Goal: Task Accomplishment & Management: Complete application form

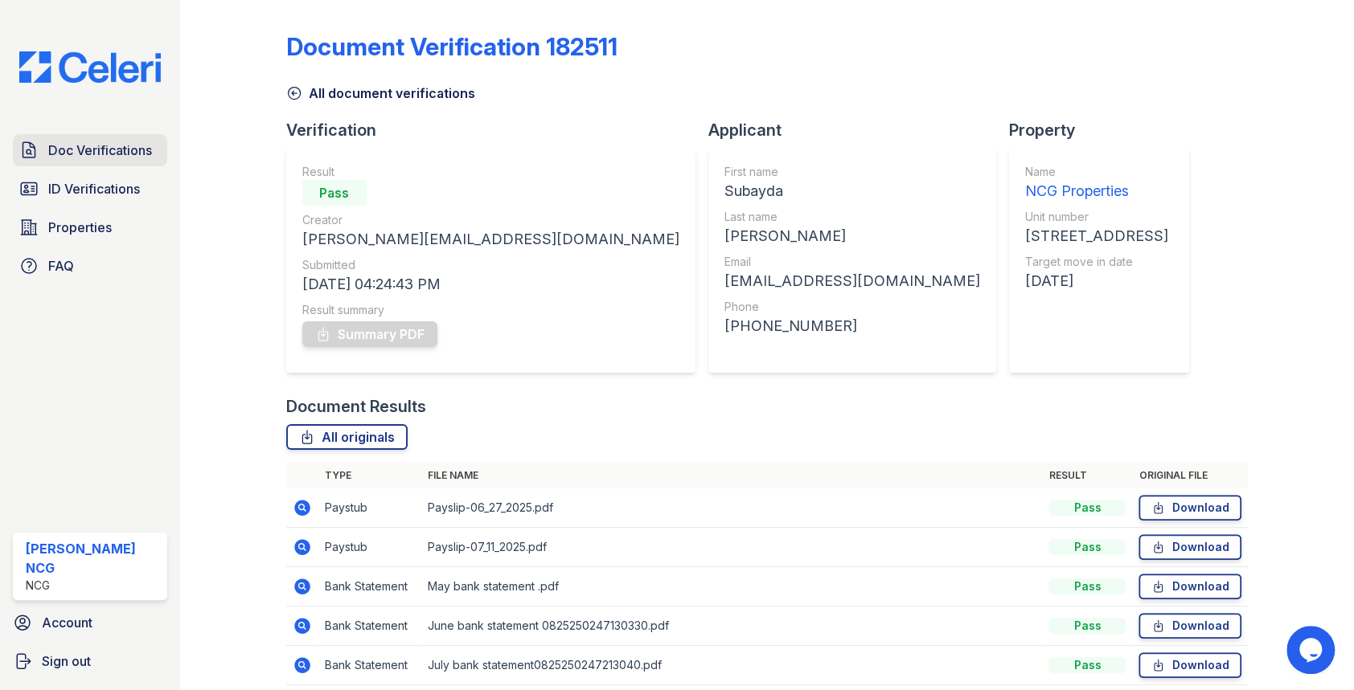
click at [113, 143] on span "Doc Verifications" at bounding box center [100, 150] width 104 height 19
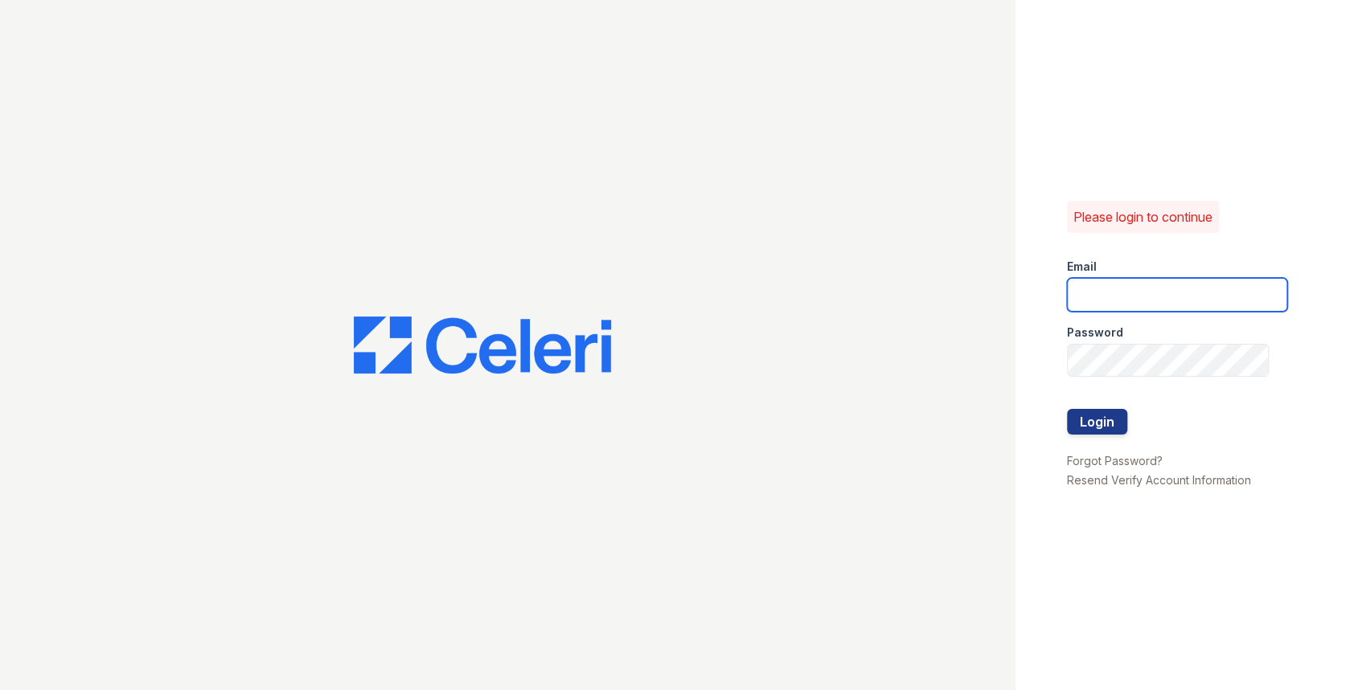
type input "[PERSON_NAME][EMAIL_ADDRESS][DOMAIN_NAME]"
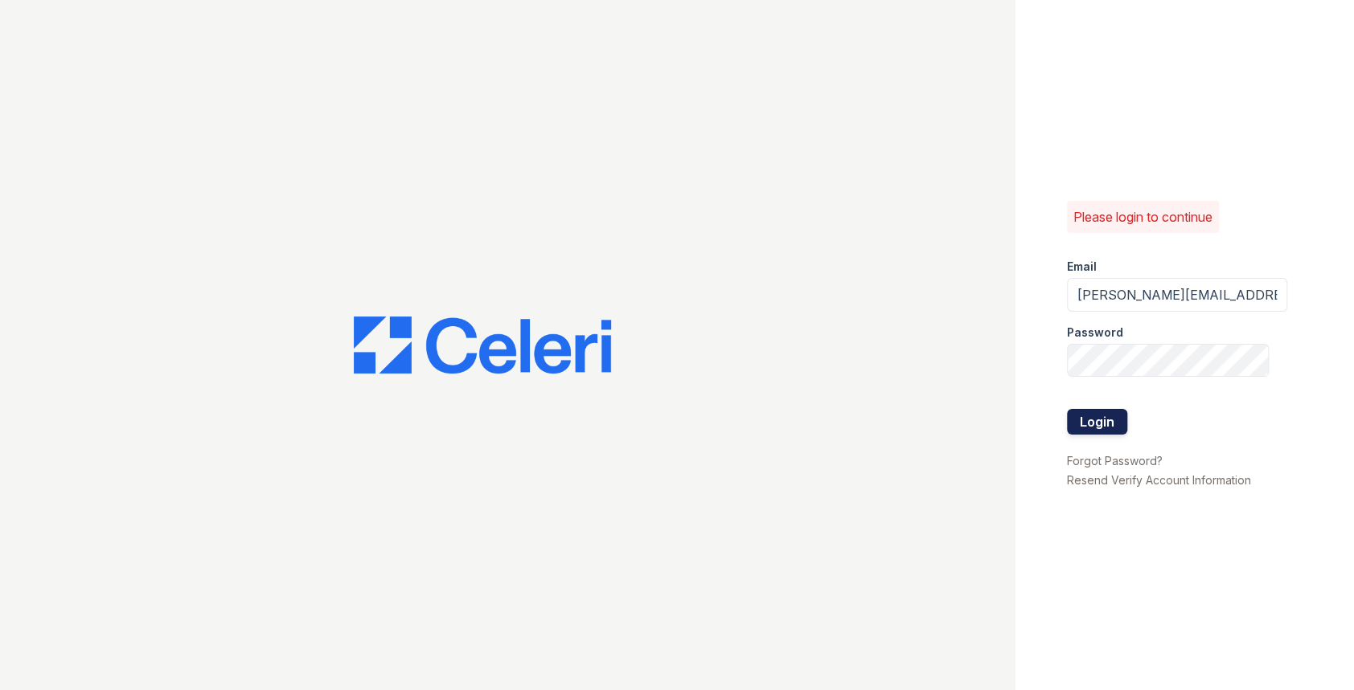
click at [1092, 412] on button "Login" at bounding box center [1097, 422] width 60 height 26
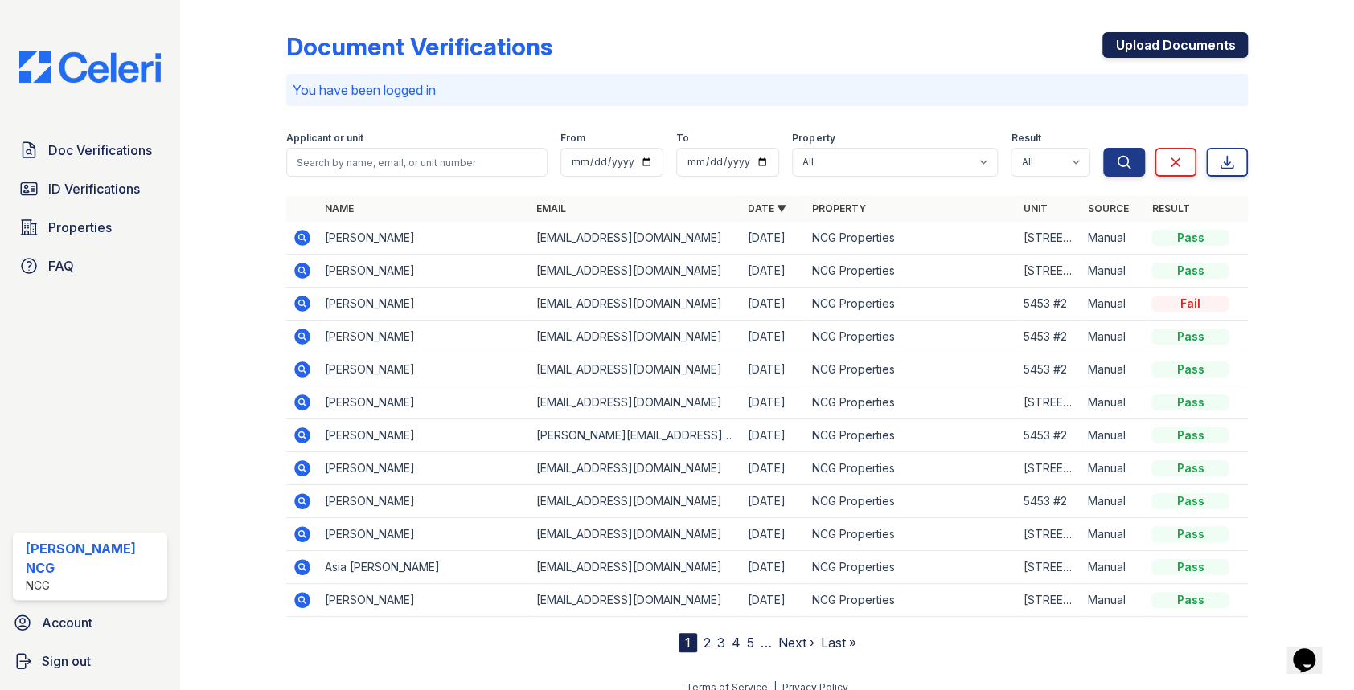
click at [1129, 52] on link "Upload Documents" at bounding box center [1174, 45] width 145 height 26
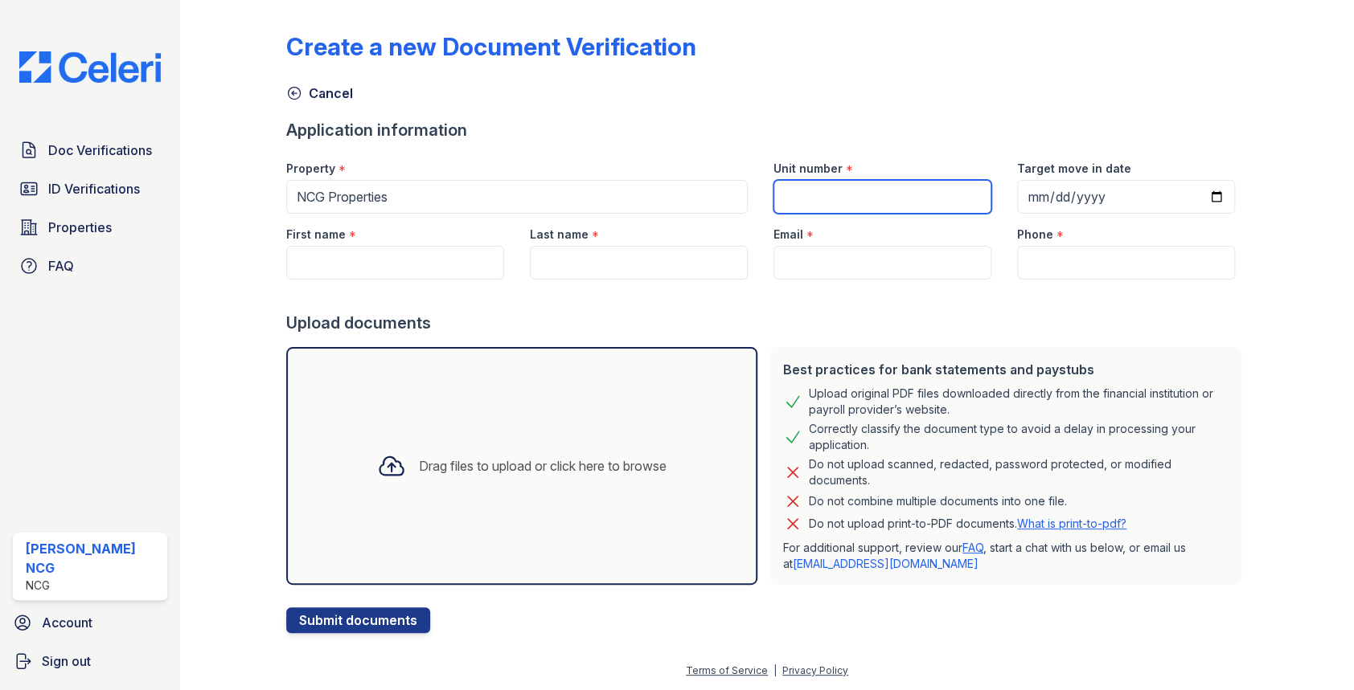
click at [847, 191] on input "Unit number" at bounding box center [882, 197] width 218 height 34
type input "5134 S Wabash #2S"
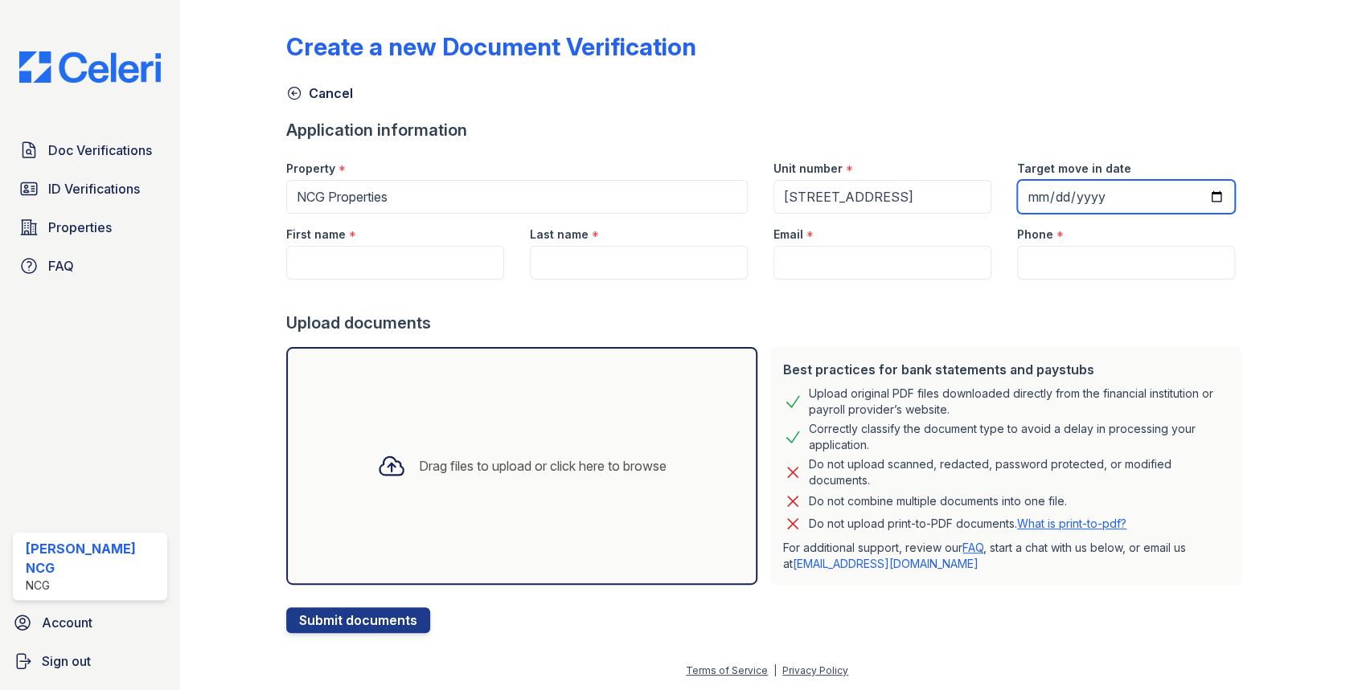
click at [1025, 192] on input "Target move in date" at bounding box center [1126, 197] width 218 height 34
type input "2025-10-01"
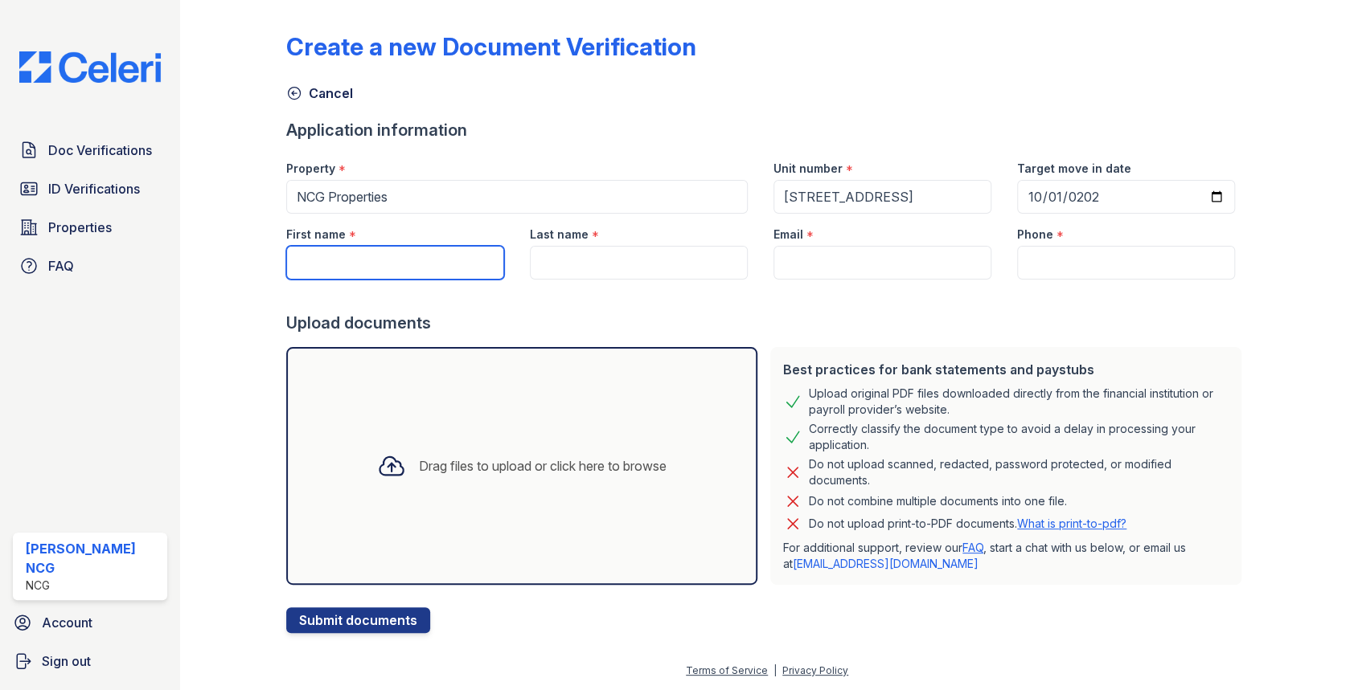
click at [427, 262] on input "First name" at bounding box center [395, 263] width 218 height 34
type input "Frances"
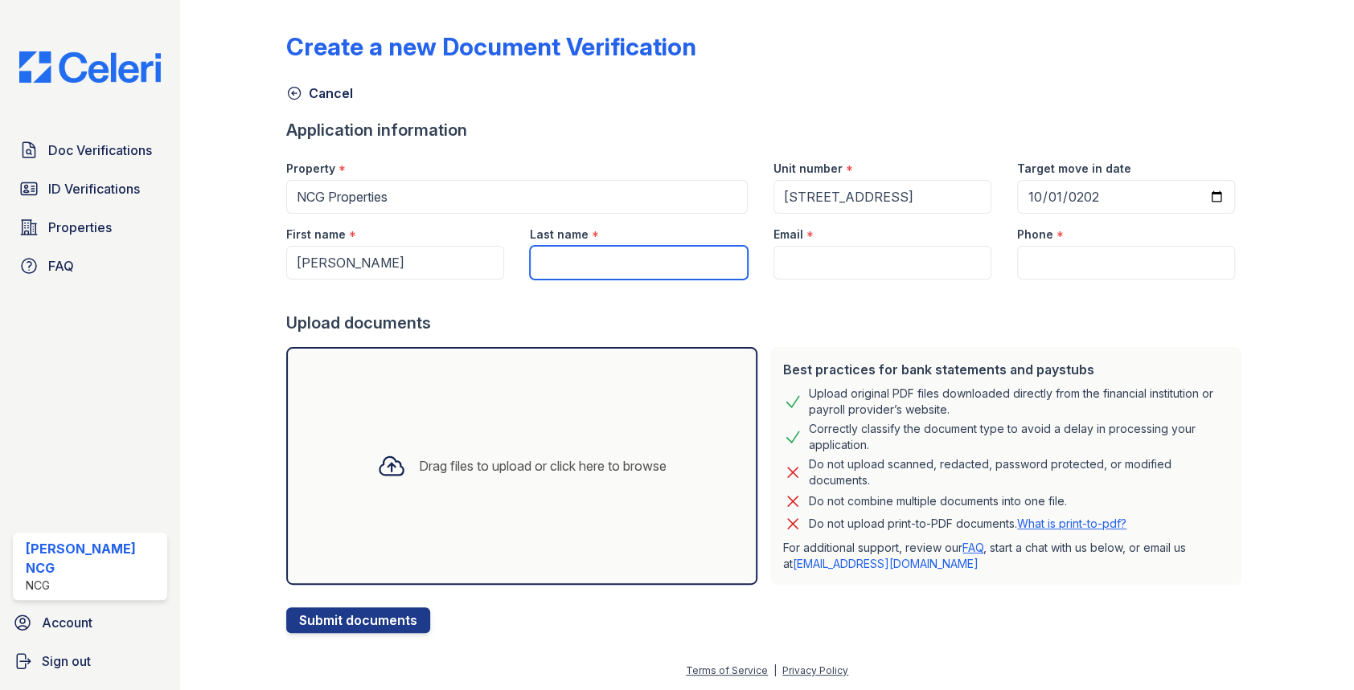
click at [658, 264] on input "Last name" at bounding box center [639, 263] width 218 height 34
type input "[PERSON_NAME]"
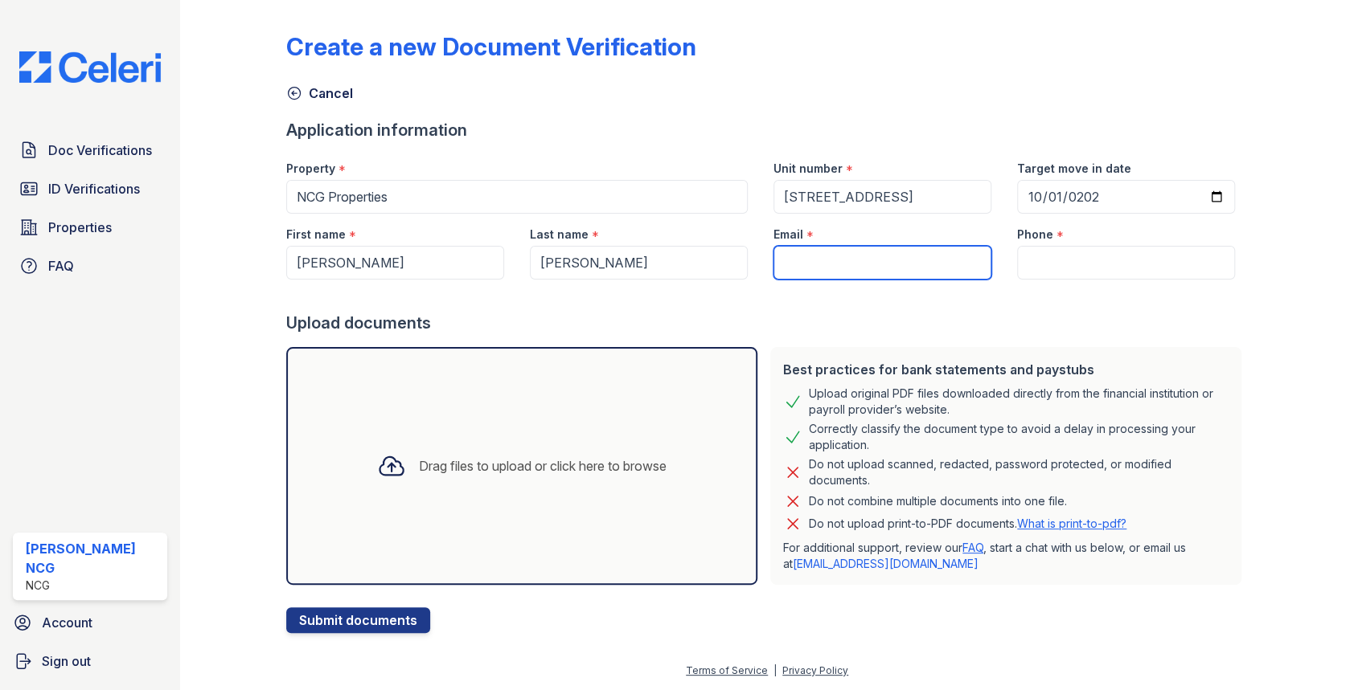
click at [801, 251] on input "Email" at bounding box center [882, 263] width 218 height 34
type input "[EMAIL_ADDRESS][DOMAIN_NAME]"
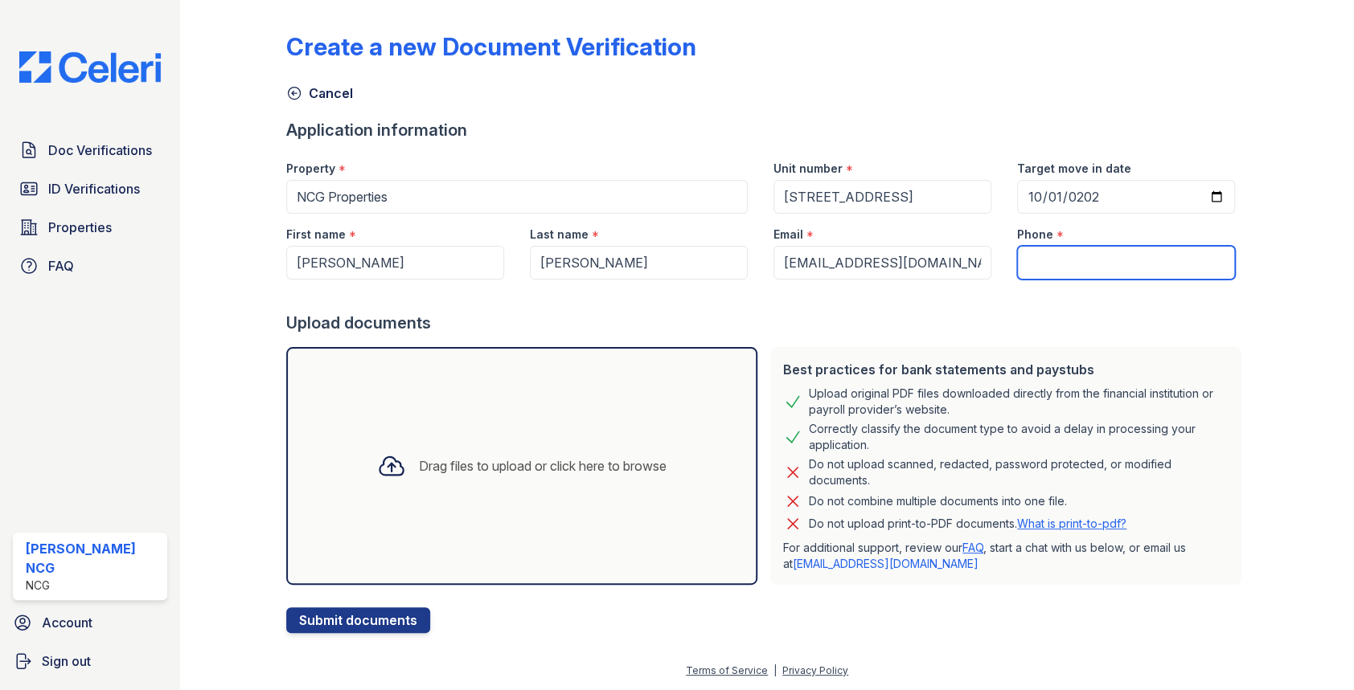
click at [1029, 262] on input "Phone" at bounding box center [1126, 263] width 218 height 34
type input "7732520600"
click at [1061, 312] on div "Upload documents" at bounding box center [767, 323] width 962 height 23
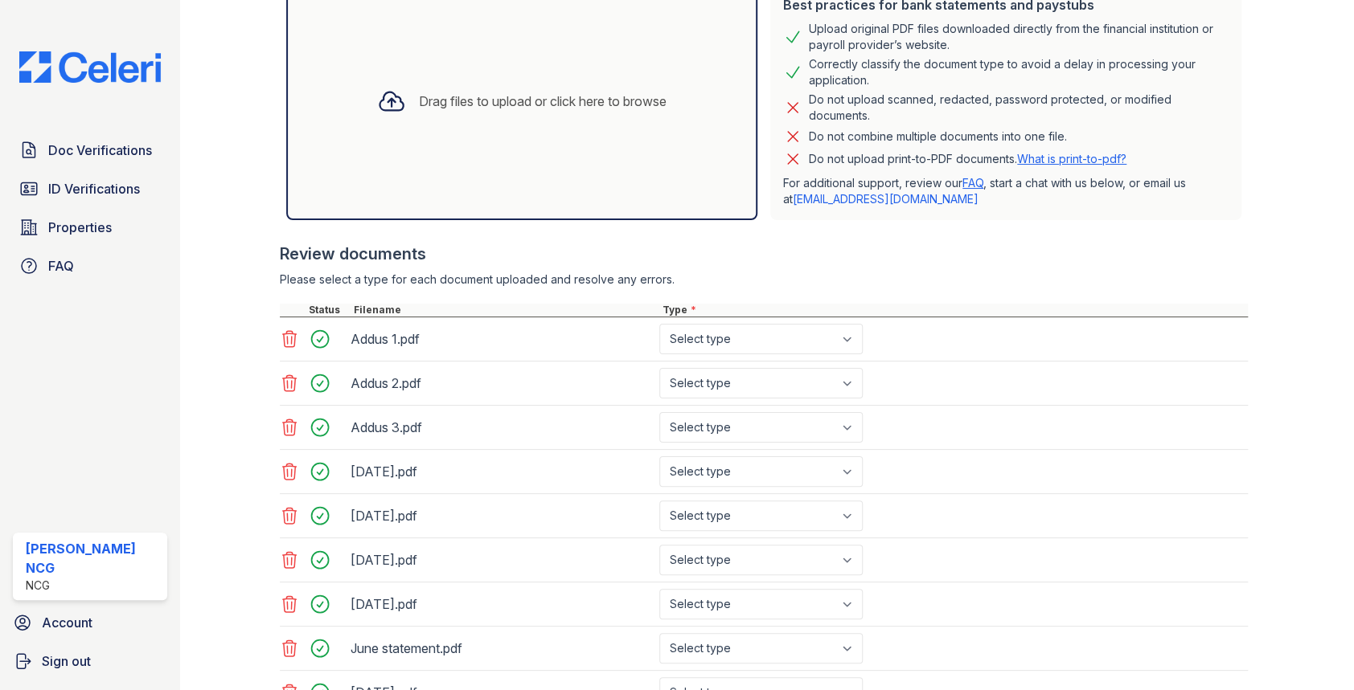
scroll to position [543, 0]
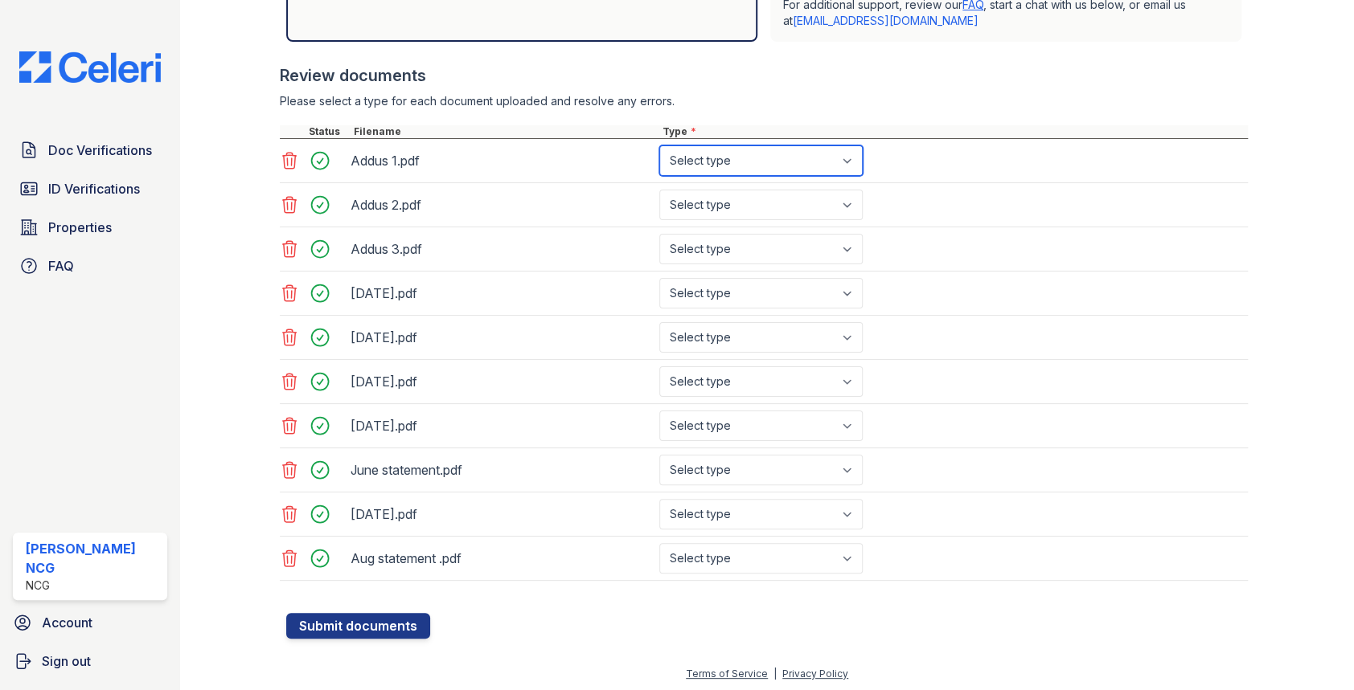
click at [756, 158] on select "Select type Paystub Bank Statement Offer Letter Tax Documents Benefit Award Let…" at bounding box center [760, 160] width 203 height 31
select select "paystub"
click at [659, 145] on select "Select type Paystub Bank Statement Offer Letter Tax Documents Benefit Award Let…" at bounding box center [760, 160] width 203 height 31
click at [734, 201] on select "Select type Paystub Bank Statement Offer Letter Tax Documents Benefit Award Let…" at bounding box center [760, 205] width 203 height 31
select select "paystub"
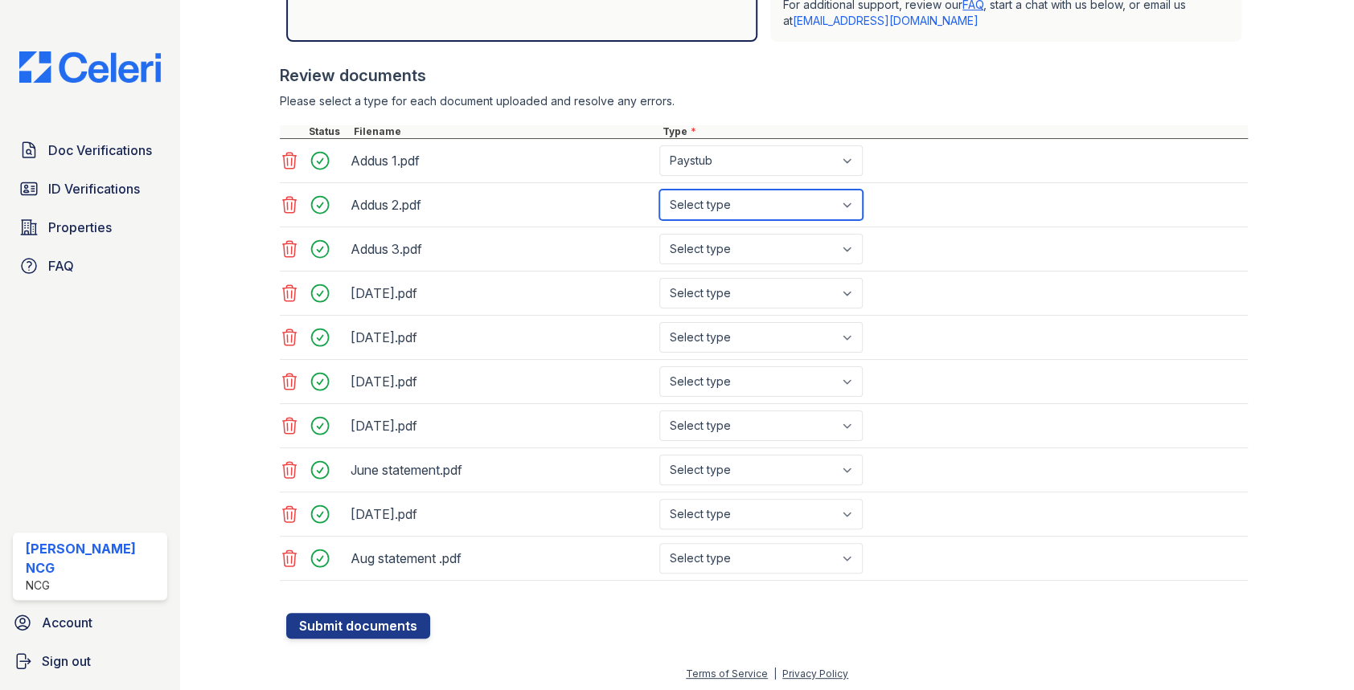
click at [659, 190] on select "Select type Paystub Bank Statement Offer Letter Tax Documents Benefit Award Let…" at bounding box center [760, 205] width 203 height 31
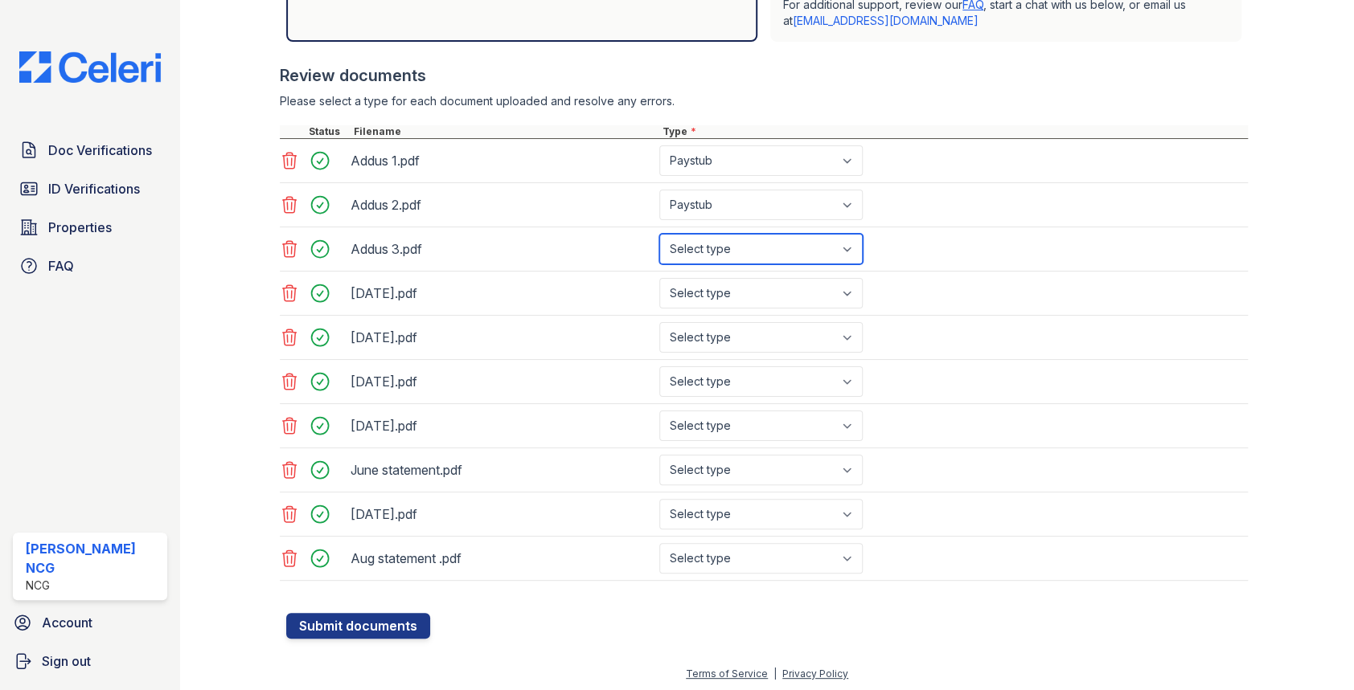
click at [731, 243] on select "Select type Paystub Bank Statement Offer Letter Tax Documents Benefit Award Let…" at bounding box center [760, 249] width 203 height 31
select select "paystub"
click at [659, 234] on select "Select type Paystub Bank Statement Offer Letter Tax Documents Benefit Award Let…" at bounding box center [760, 249] width 203 height 31
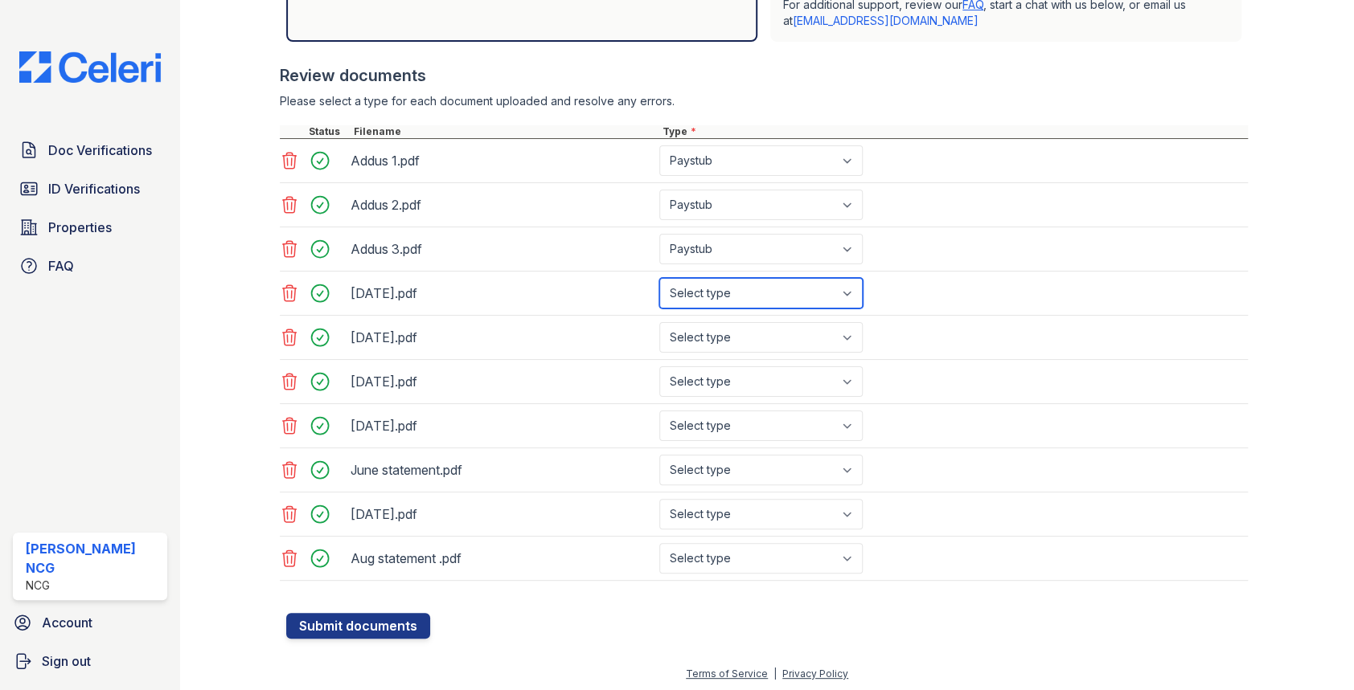
click at [731, 289] on select "Select type Paystub Bank Statement Offer Letter Tax Documents Benefit Award Let…" at bounding box center [760, 293] width 203 height 31
select select "paystub"
click at [659, 278] on select "Select type Paystub Bank Statement Offer Letter Tax Documents Benefit Award Let…" at bounding box center [760, 293] width 203 height 31
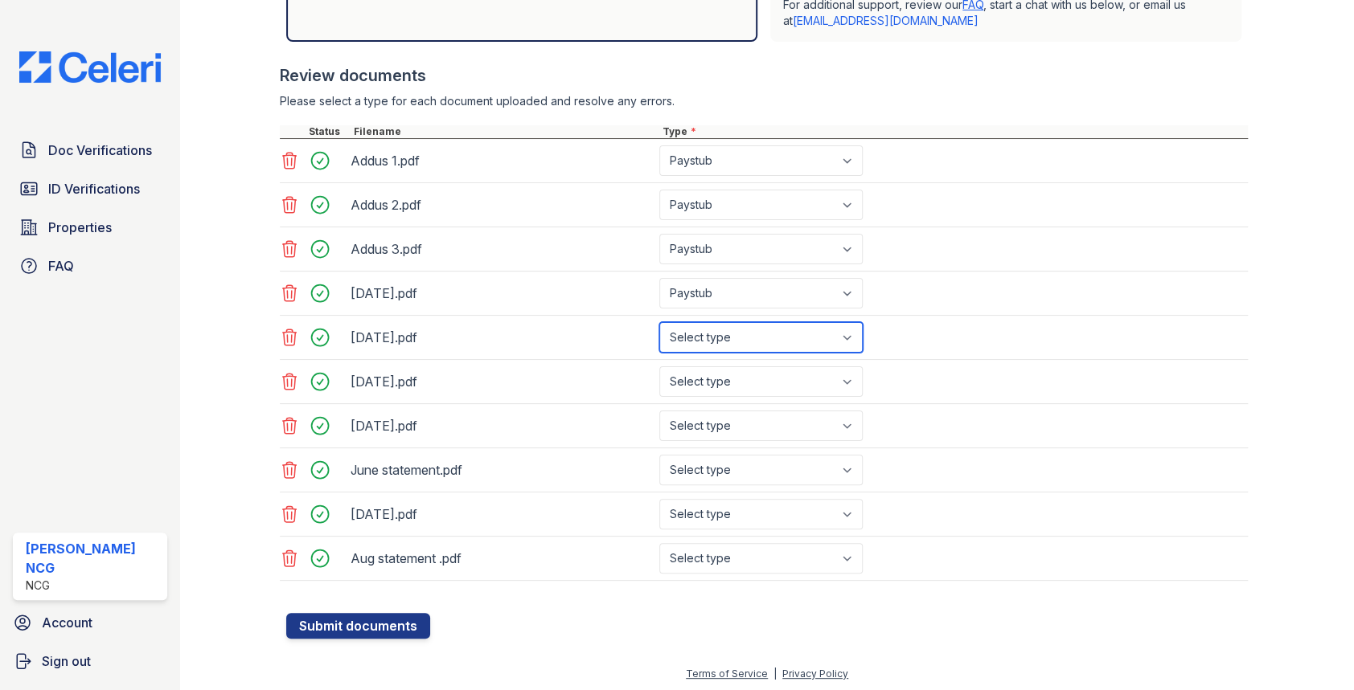
click at [731, 334] on select "Select type Paystub Bank Statement Offer Letter Tax Documents Benefit Award Let…" at bounding box center [760, 337] width 203 height 31
select select "paystub"
click at [659, 322] on select "Select type Paystub Bank Statement Offer Letter Tax Documents Benefit Award Let…" at bounding box center [760, 337] width 203 height 31
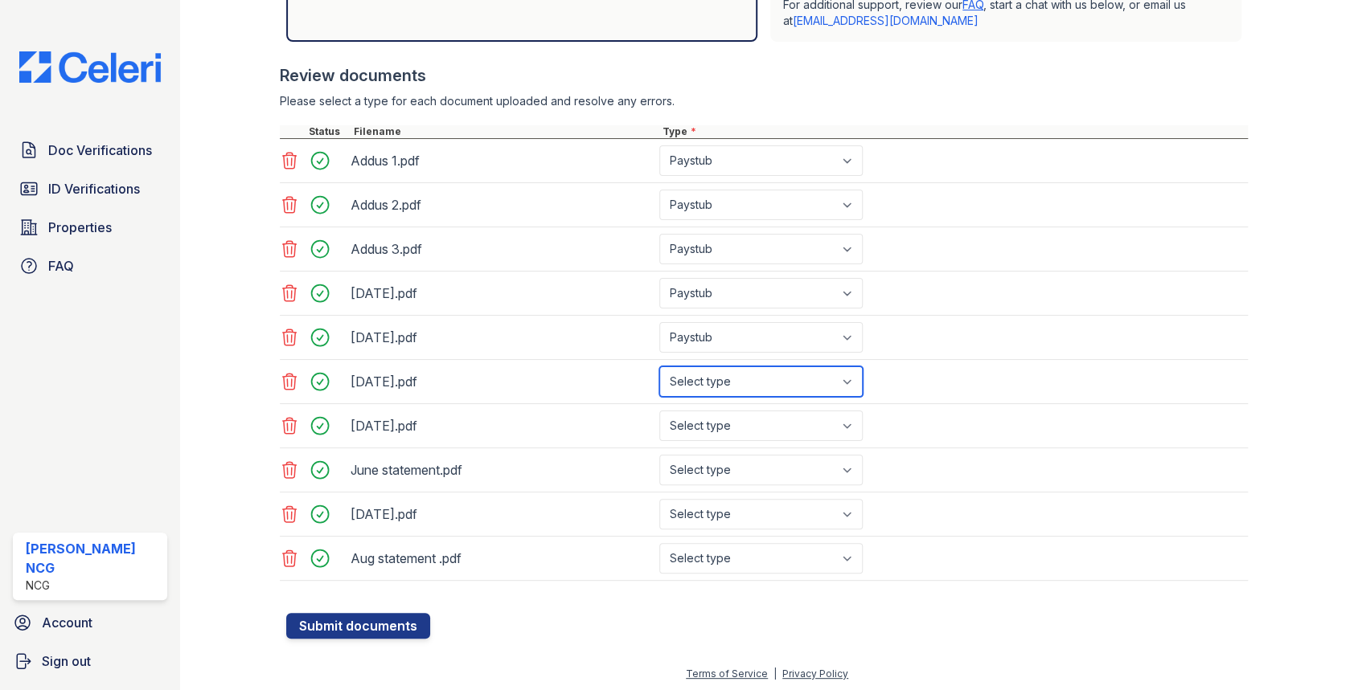
click at [730, 375] on select "Select type Paystub Bank Statement Offer Letter Tax Documents Benefit Award Let…" at bounding box center [760, 382] width 203 height 31
select select "paystub"
click at [659, 367] on select "Select type Paystub Bank Statement Offer Letter Tax Documents Benefit Award Let…" at bounding box center [760, 382] width 203 height 31
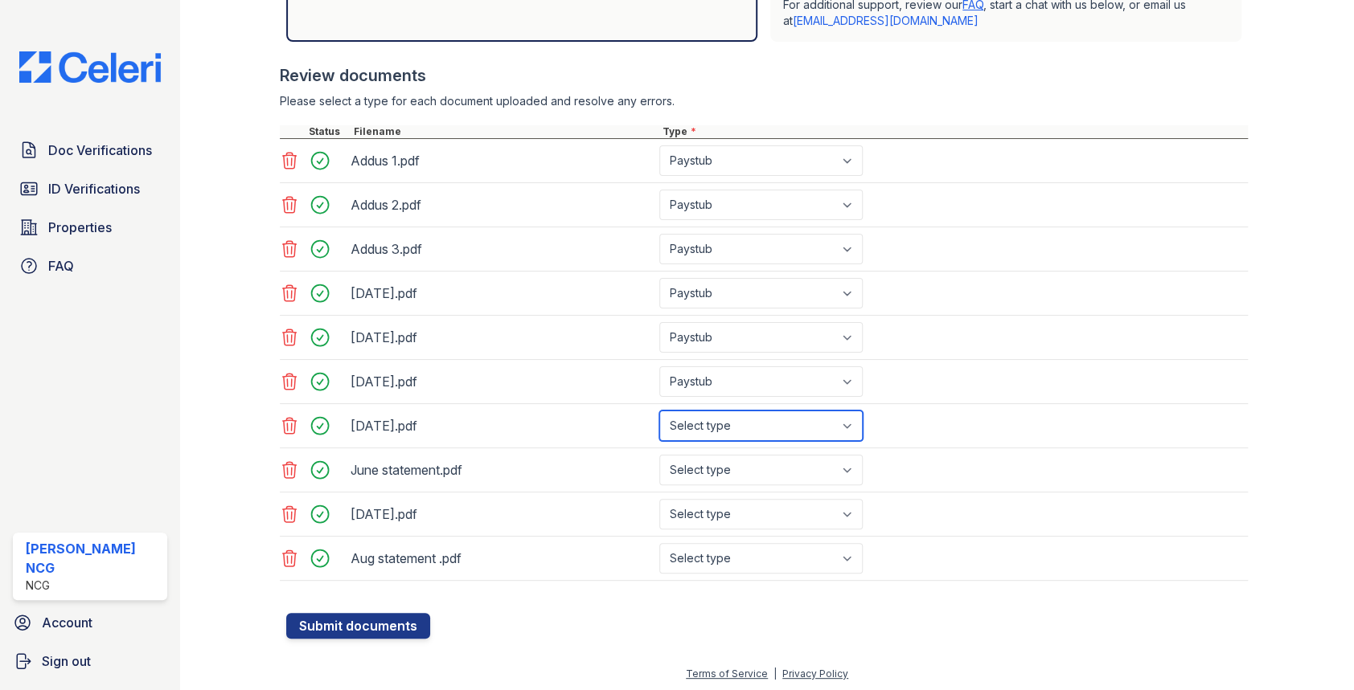
click at [727, 420] on select "Select type Paystub Bank Statement Offer Letter Tax Documents Benefit Award Let…" at bounding box center [760, 426] width 203 height 31
select select "paystub"
click at [659, 411] on select "Select type Paystub Bank Statement Offer Letter Tax Documents Benefit Award Let…" at bounding box center [760, 426] width 203 height 31
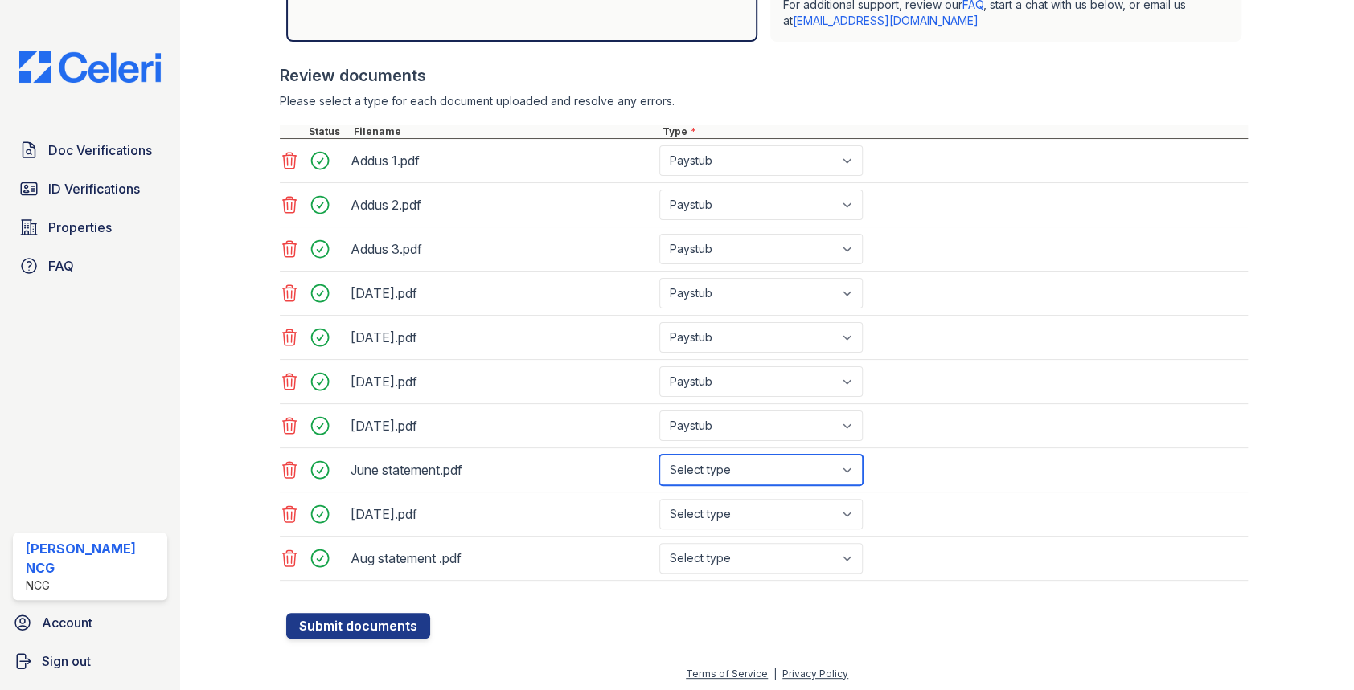
click at [728, 469] on select "Select type Paystub Bank Statement Offer Letter Tax Documents Benefit Award Let…" at bounding box center [760, 470] width 203 height 31
select select "bank_statement"
click at [659, 455] on select "Select type Paystub Bank Statement Offer Letter Tax Documents Benefit Award Let…" at bounding box center [760, 470] width 203 height 31
click at [723, 511] on select "Select type Paystub Bank Statement Offer Letter Tax Documents Benefit Award Let…" at bounding box center [760, 514] width 203 height 31
select select "bank_statement"
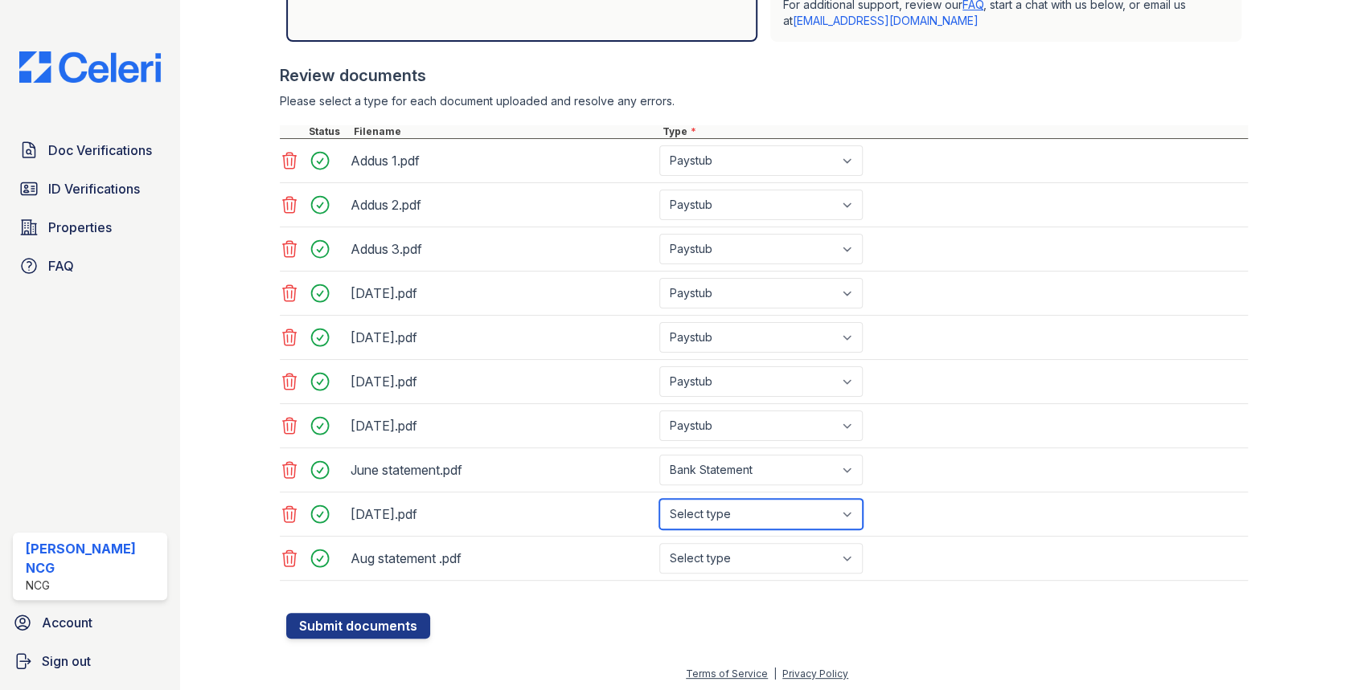
click at [659, 499] on select "Select type Paystub Bank Statement Offer Letter Tax Documents Benefit Award Let…" at bounding box center [760, 514] width 203 height 31
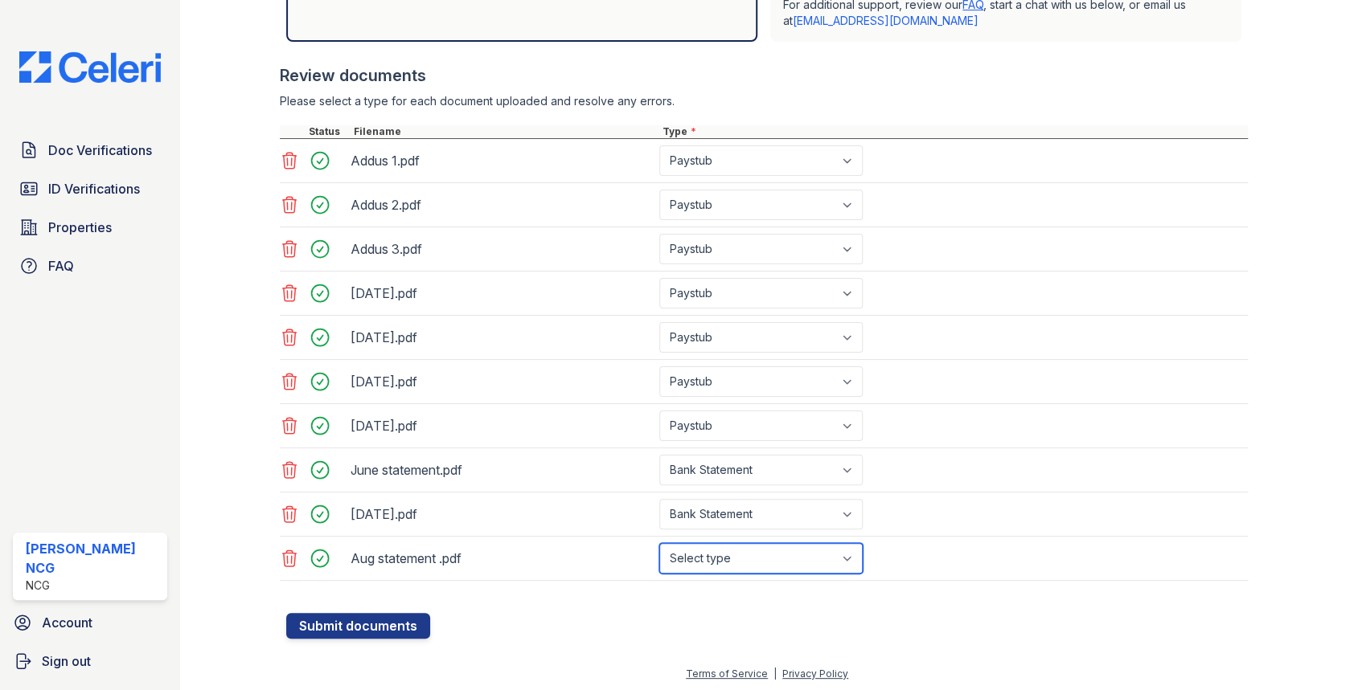
click at [726, 555] on select "Select type Paystub Bank Statement Offer Letter Tax Documents Benefit Award Let…" at bounding box center [760, 558] width 203 height 31
select select "bank_statement"
click at [659, 543] on select "Select type Paystub Bank Statement Offer Letter Tax Documents Benefit Award Let…" at bounding box center [760, 558] width 203 height 31
click at [717, 605] on div at bounding box center [767, 605] width 962 height 16
click at [374, 614] on button "Submit documents" at bounding box center [358, 626] width 144 height 26
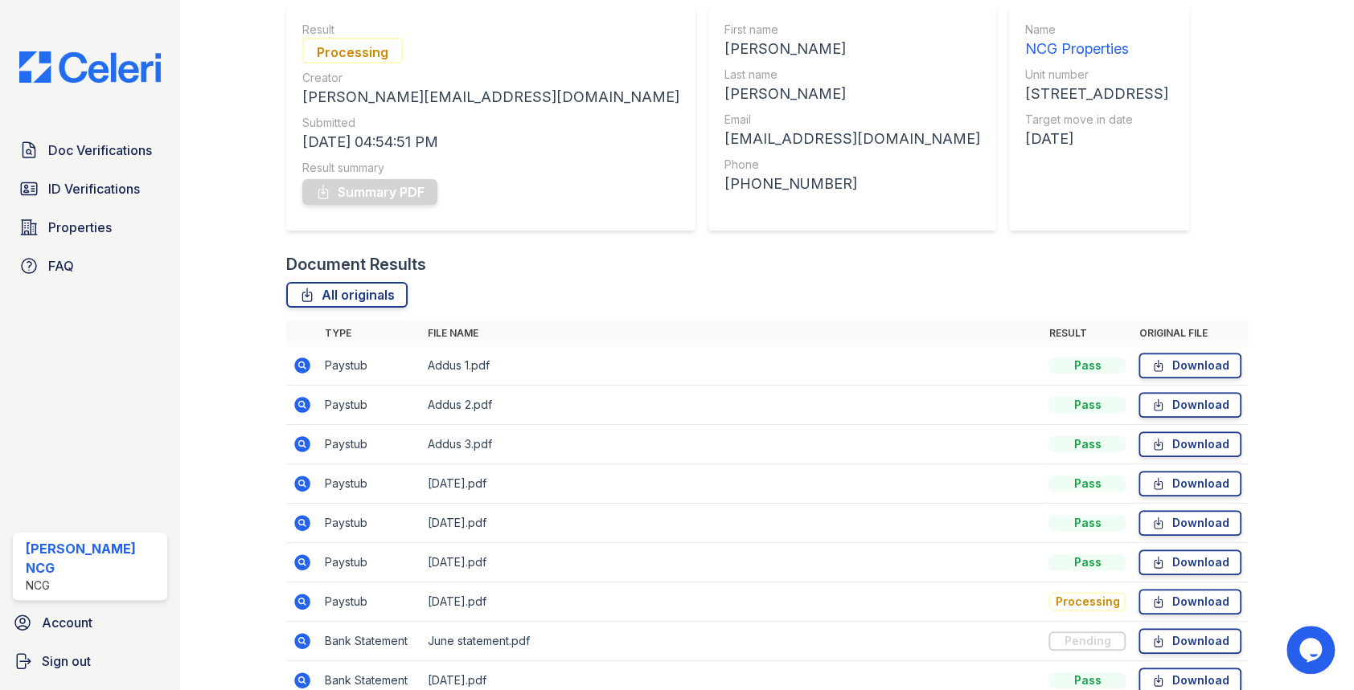
scroll to position [261, 0]
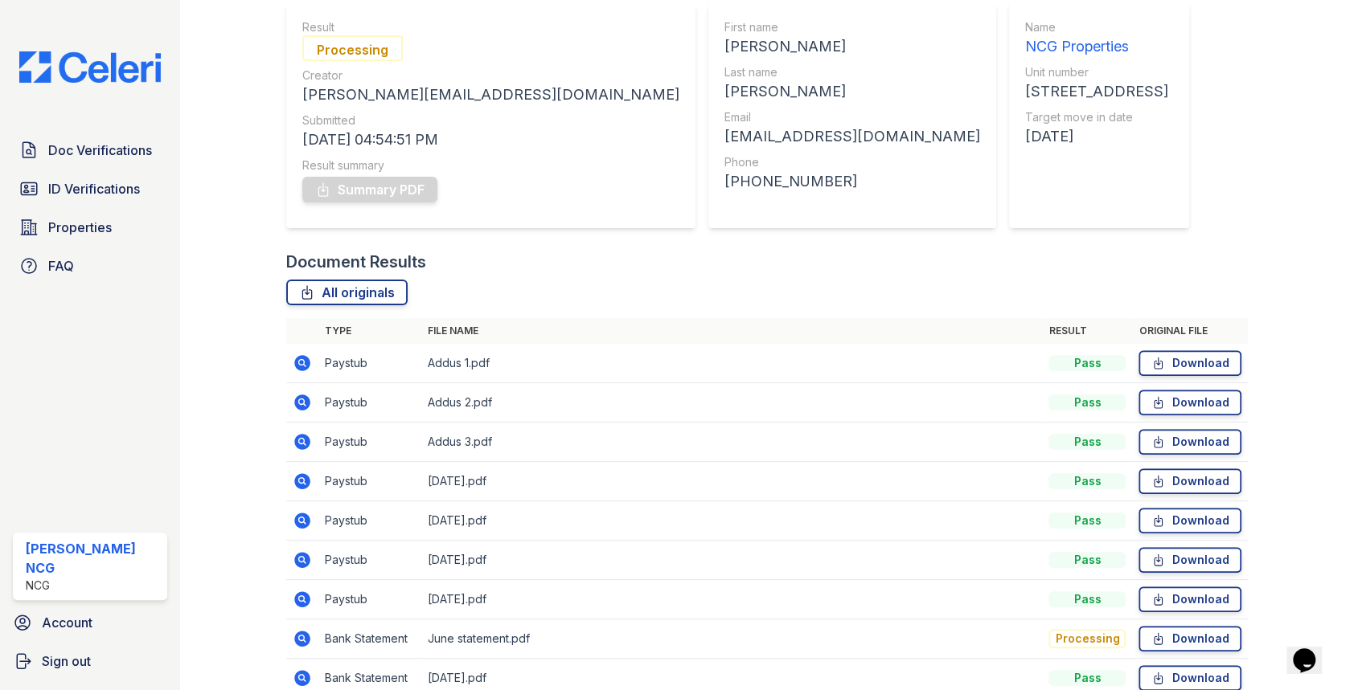
scroll to position [261, 0]
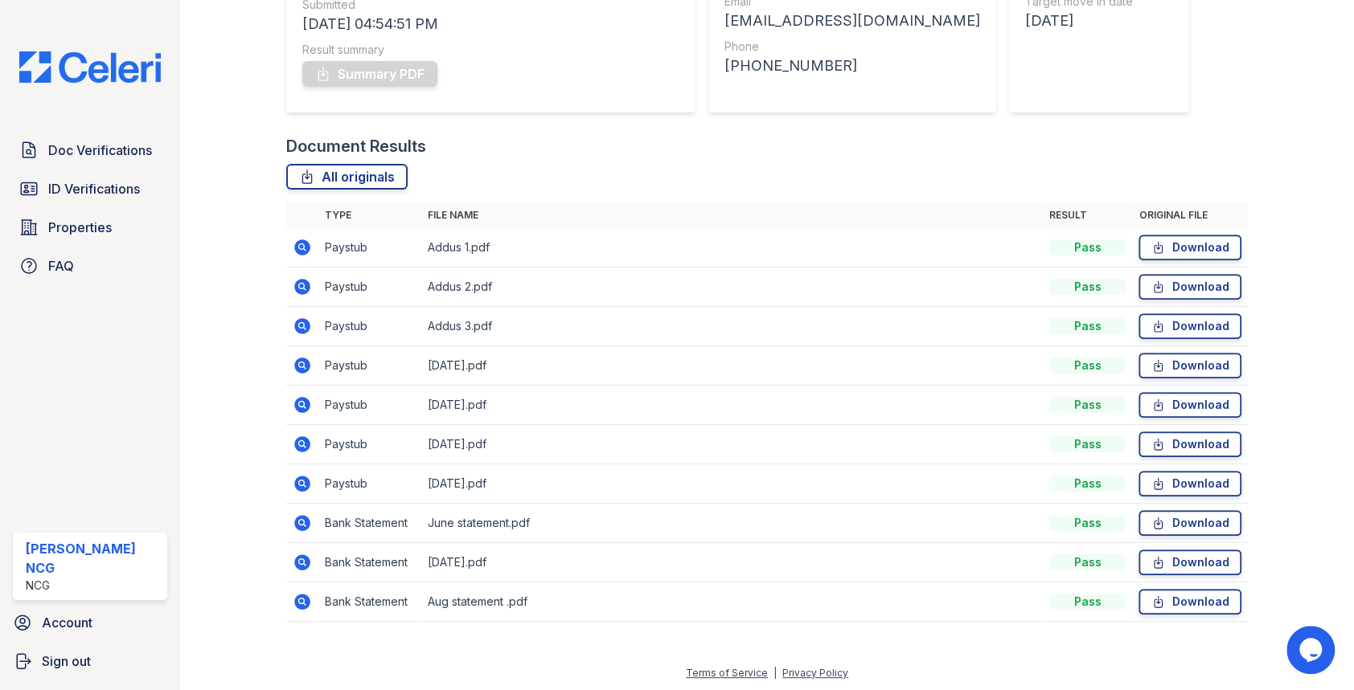
scroll to position [261, 0]
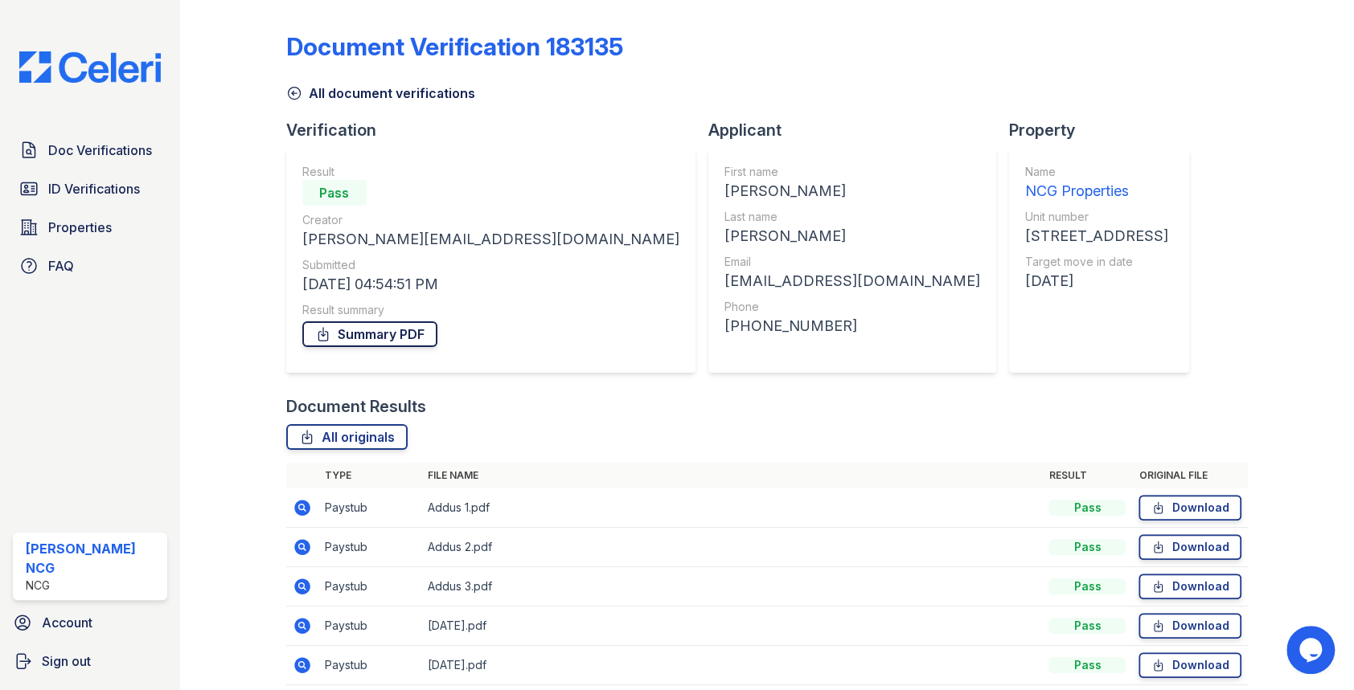
click at [391, 331] on link "Summary PDF" at bounding box center [369, 335] width 135 height 26
